Goal: Information Seeking & Learning: Learn about a topic

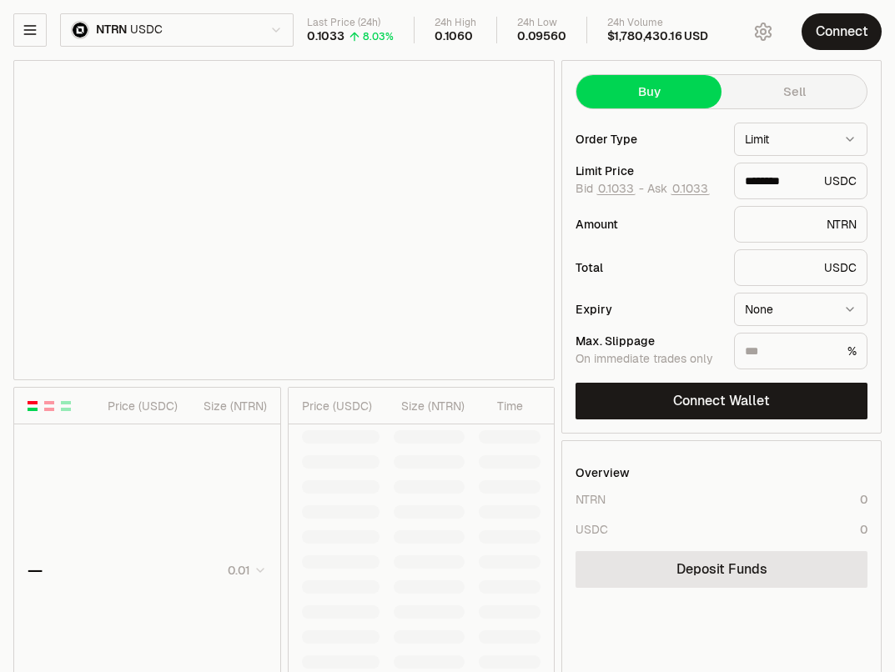
type input "********"
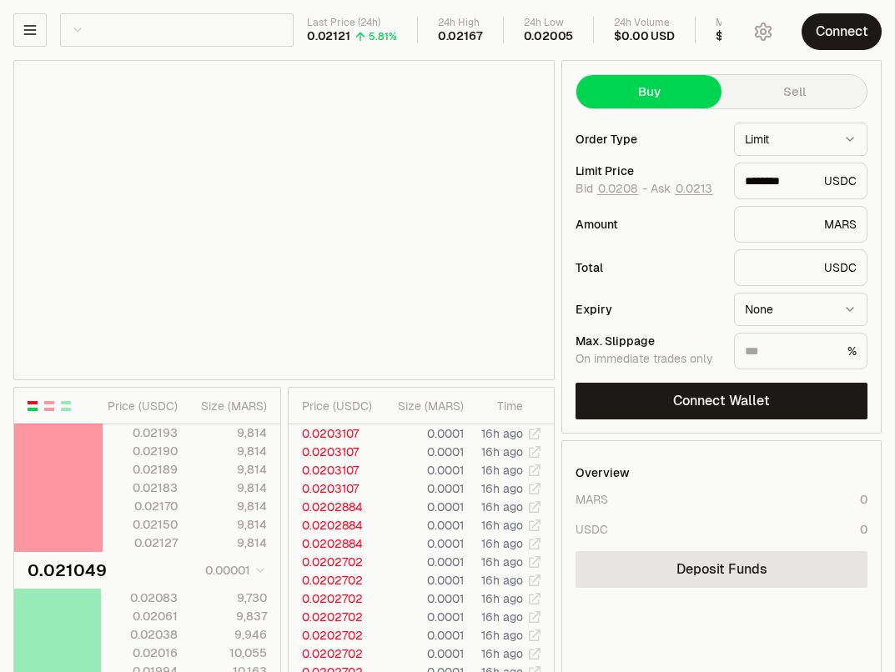
scroll to position [8, 0]
